Goal: Task Accomplishment & Management: Manage account settings

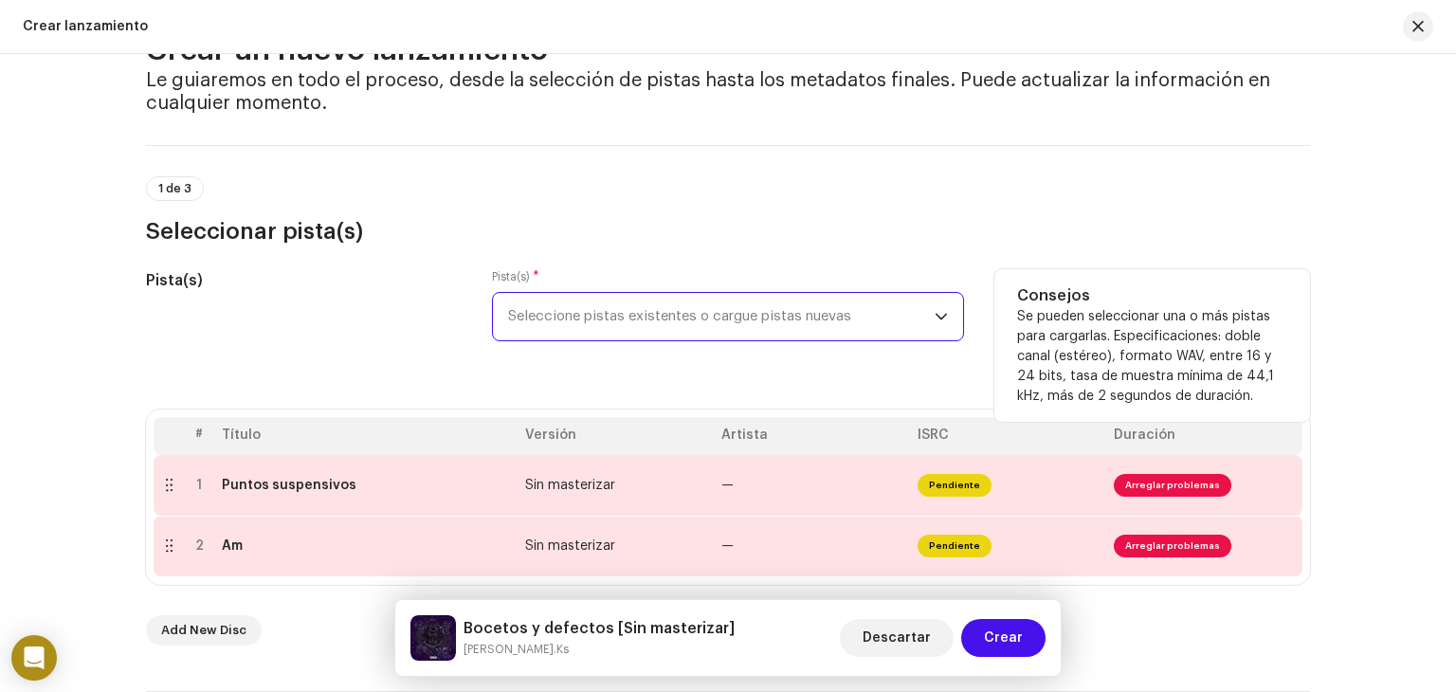
scroll to position [27, 0]
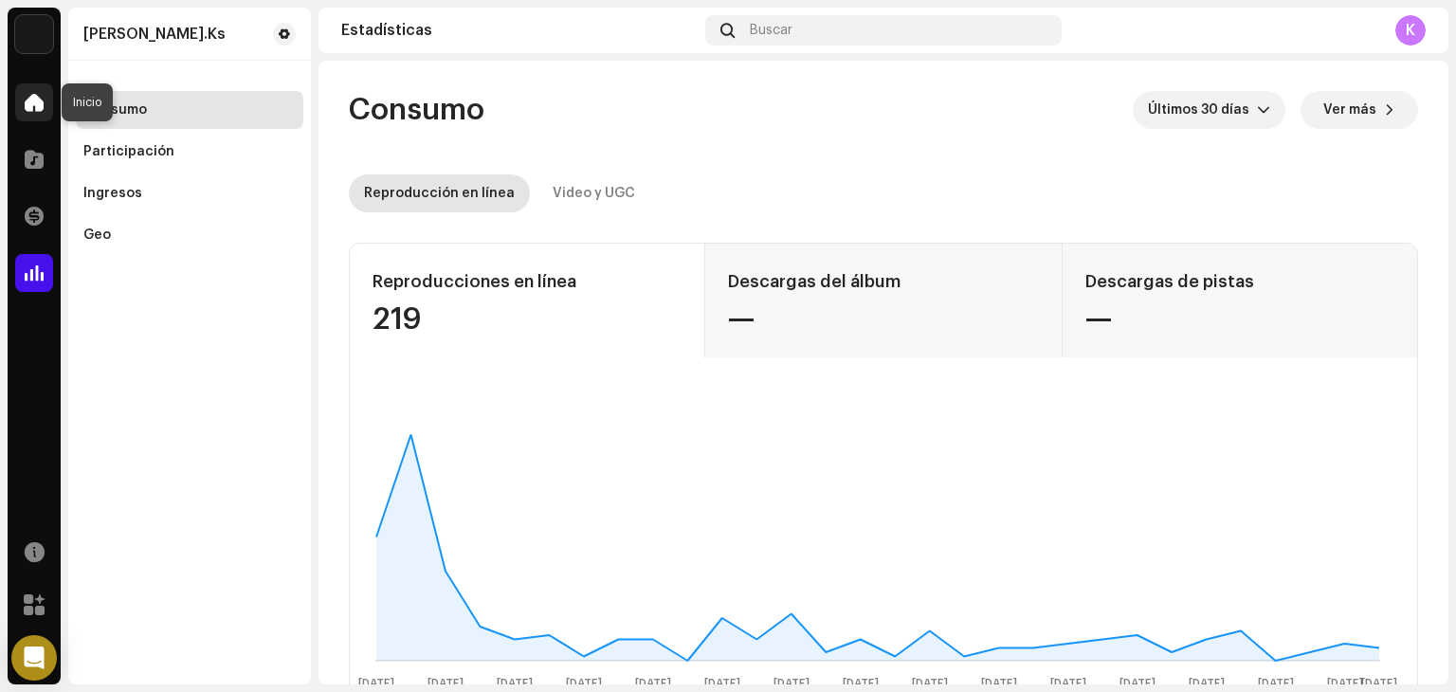
click at [37, 104] on span at bounding box center [34, 102] width 19 height 15
